Goal: Task Accomplishment & Management: Manage account settings

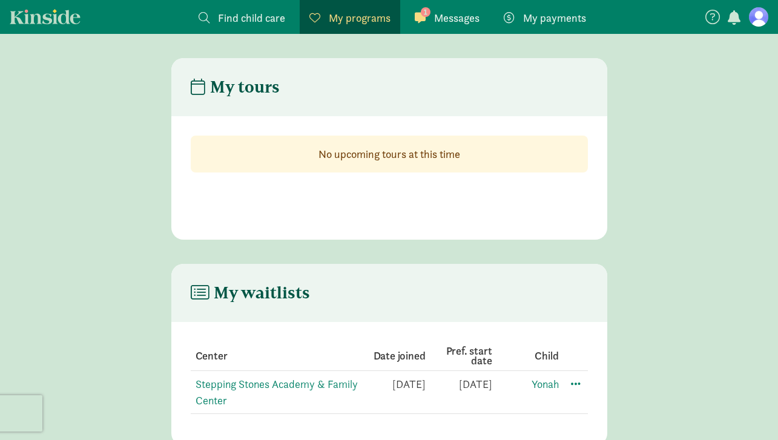
scroll to position [24, 0]
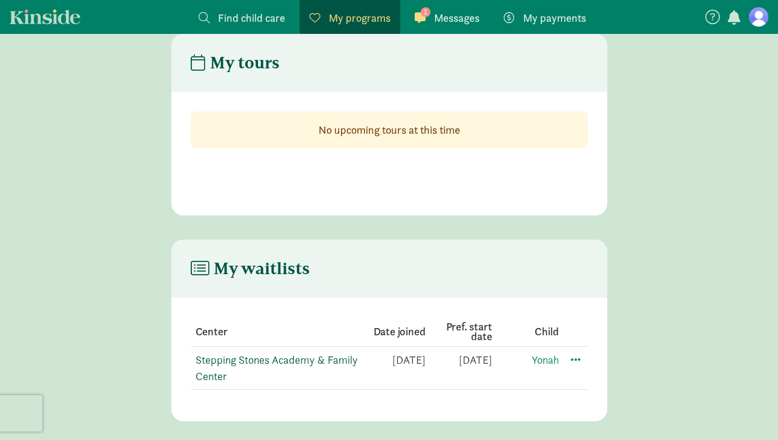
click at [292, 357] on link "Stepping Stones Academy & Family Center" at bounding box center [277, 368] width 162 height 30
click at [579, 356] on span at bounding box center [576, 359] width 15 height 15
click at [595, 387] on div "Edit preferences" at bounding box center [618, 386] width 109 height 26
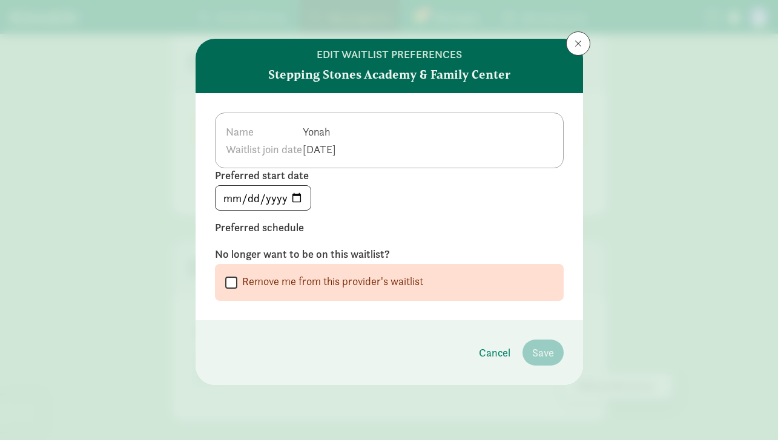
click at [386, 282] on label "Remove me from this provider's waitlist" at bounding box center [330, 281] width 186 height 15
click at [237, 282] on input "Remove me from this provider's waitlist" at bounding box center [231, 282] width 12 height 16
checkbox input "true"
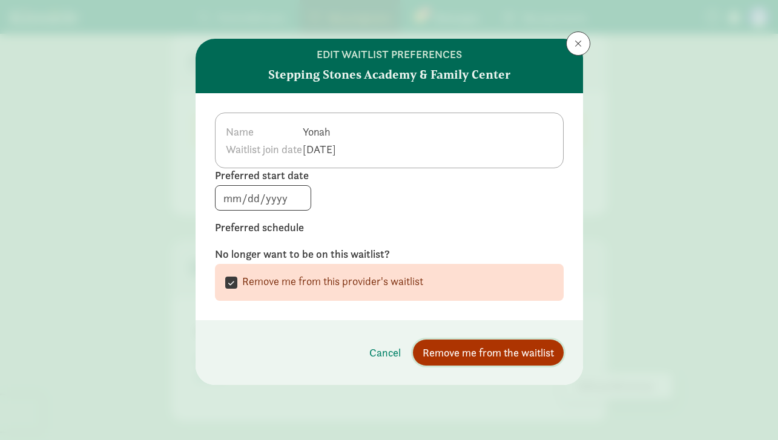
click at [507, 353] on span "Remove me from the waitlist" at bounding box center [488, 353] width 131 height 16
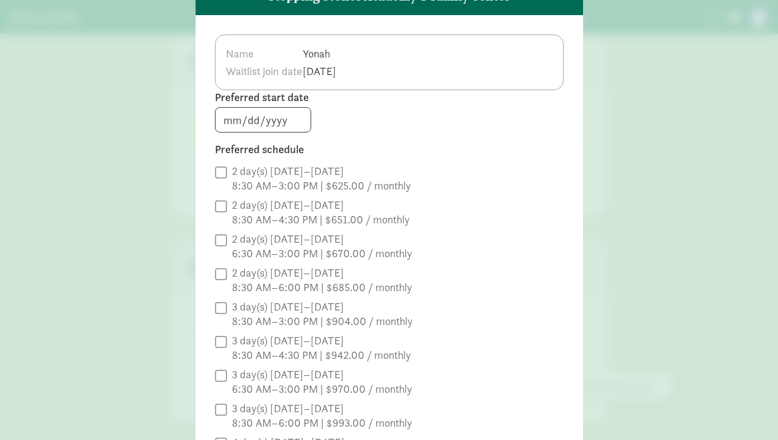
scroll to position [250, 0]
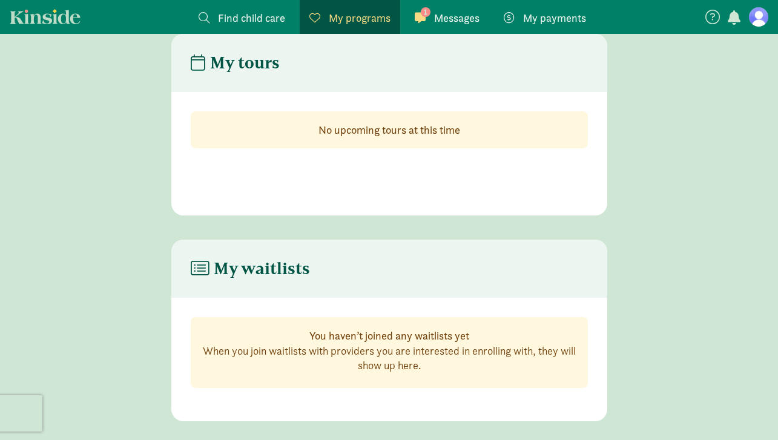
click at [446, 28] on link "1 Messages Messages" at bounding box center [447, 17] width 84 height 34
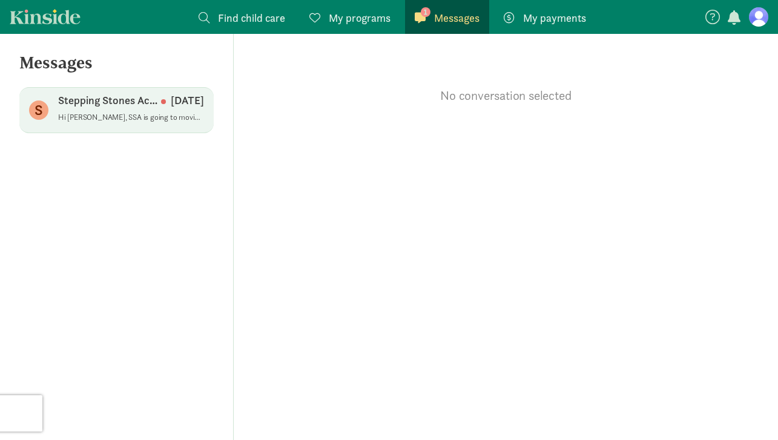
click at [130, 119] on p "Hi [PERSON_NAME], SSA is going to moving mid-summer to a new space. The new spa…" at bounding box center [131, 118] width 146 height 10
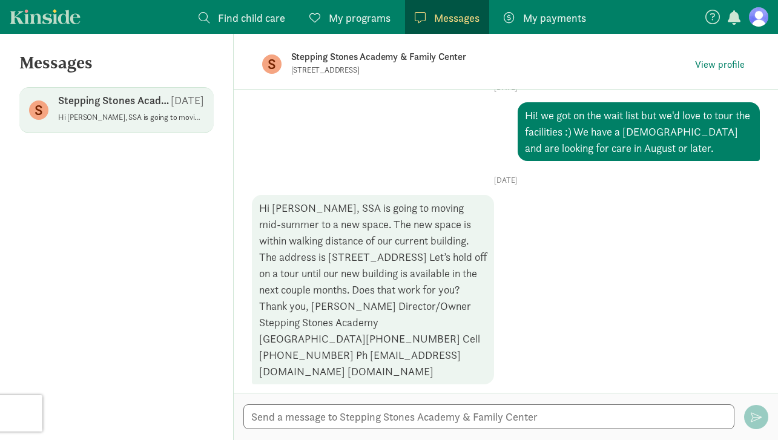
scroll to position [51, 0]
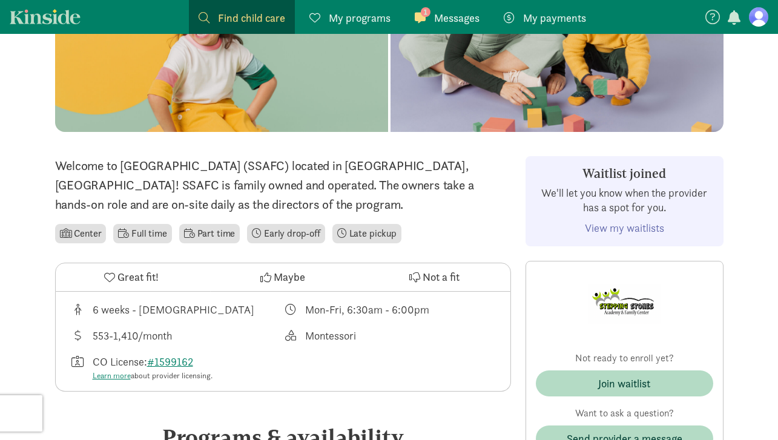
scroll to position [288, 0]
